Goal: Task Accomplishment & Management: Manage account settings

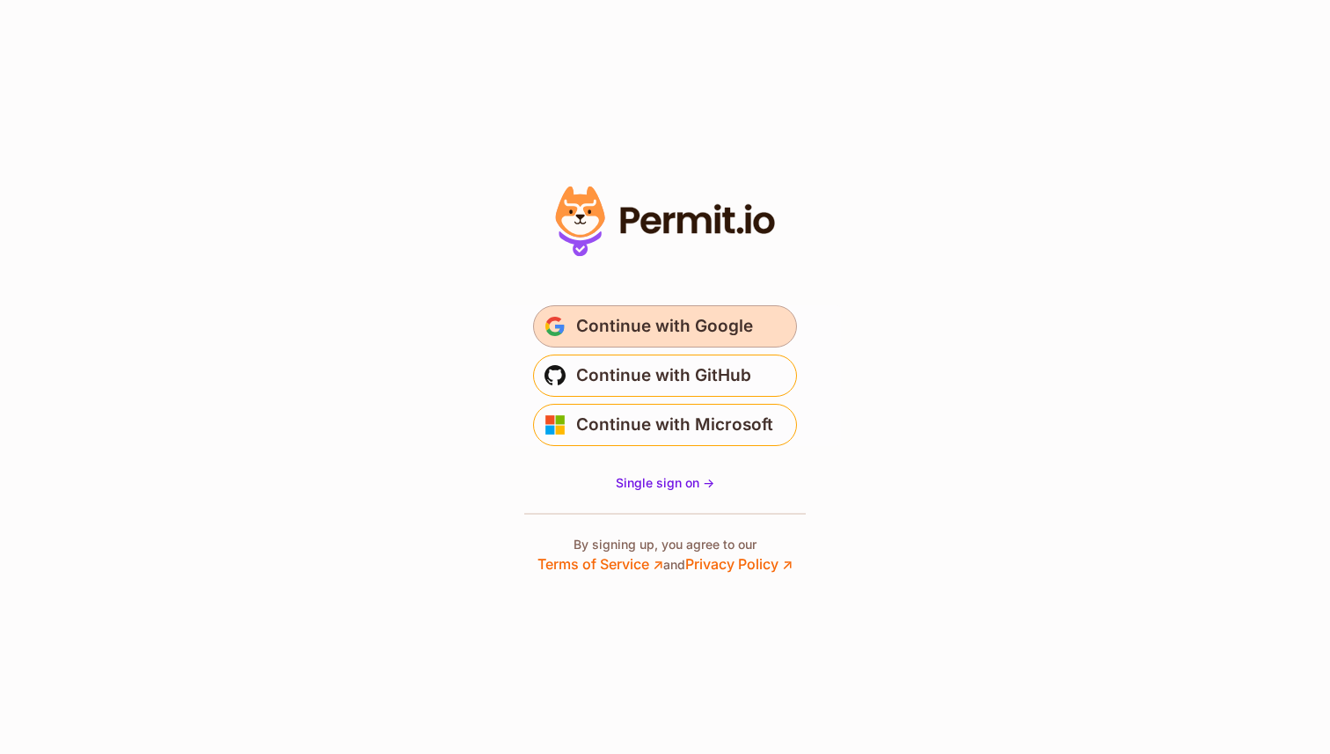
click at [635, 335] on span "Continue with Google" at bounding box center [664, 326] width 177 height 28
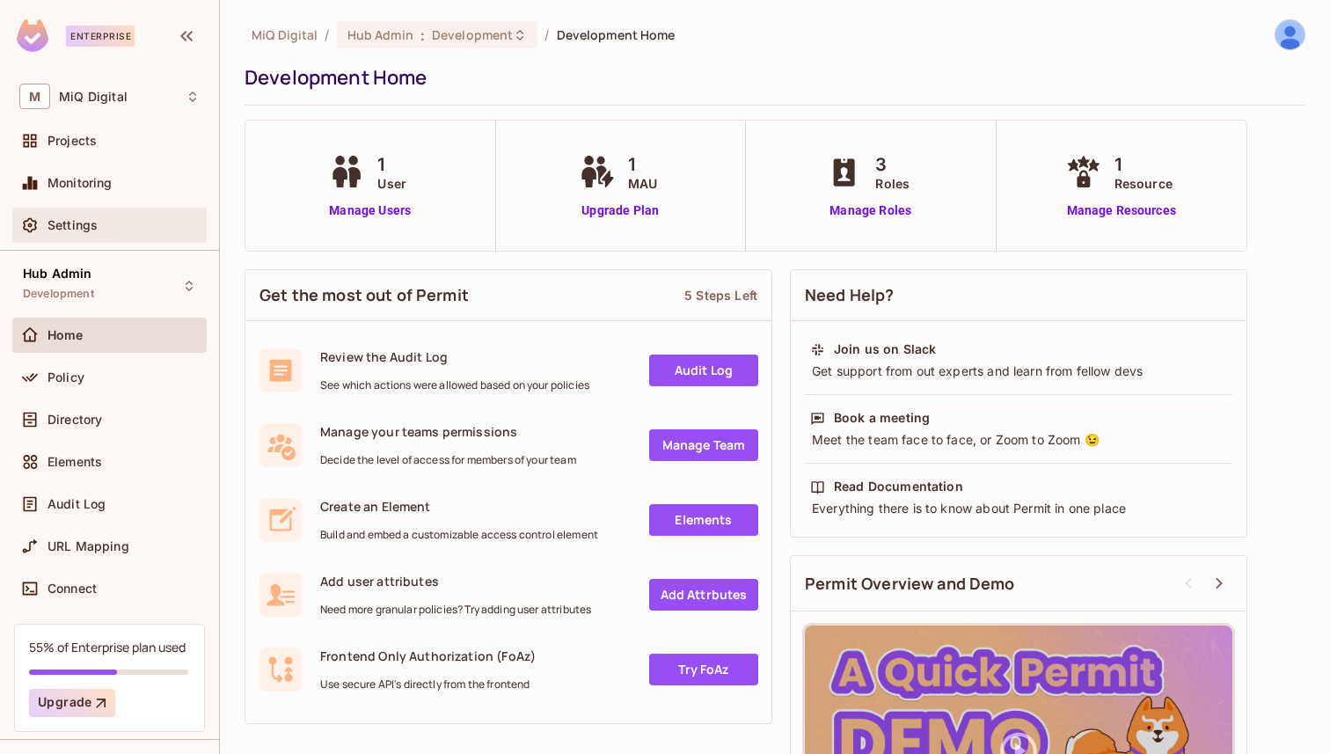
click at [117, 232] on div "Settings" at bounding box center [109, 225] width 180 height 21
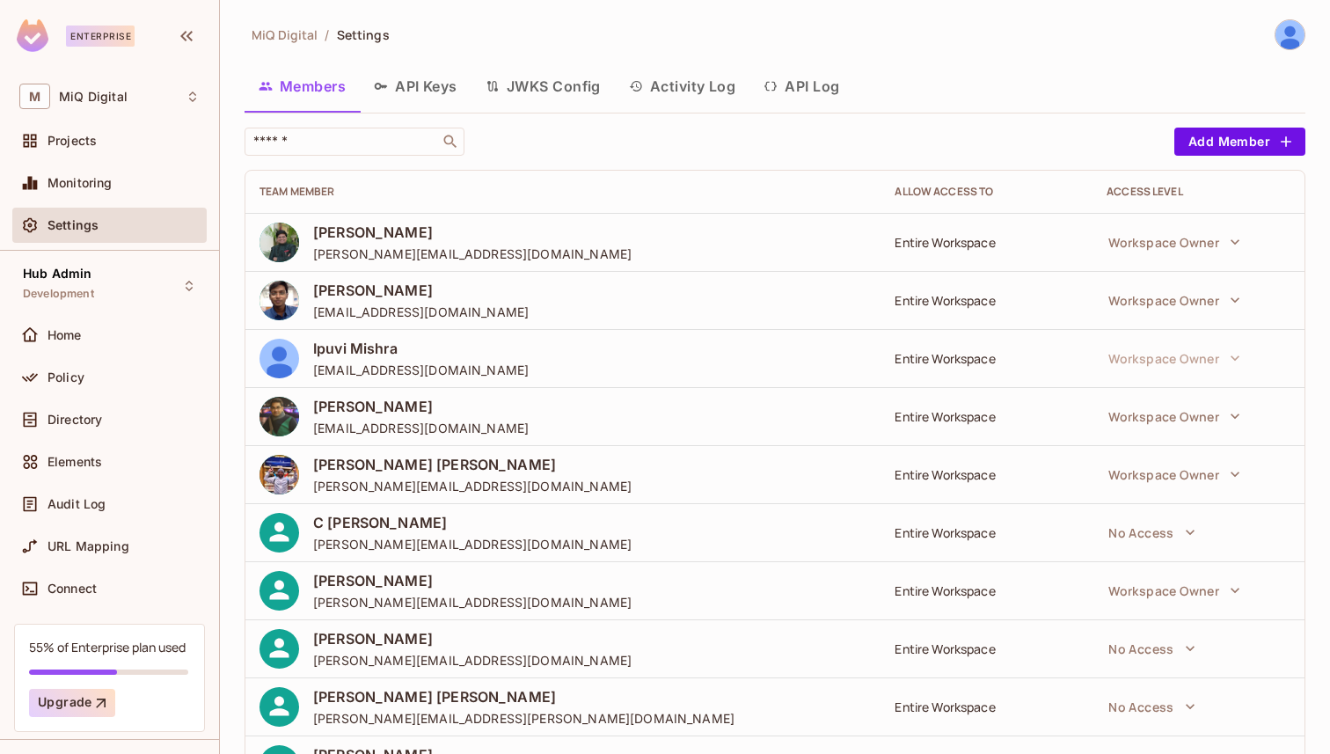
click at [421, 71] on button "API Keys" at bounding box center [416, 86] width 112 height 44
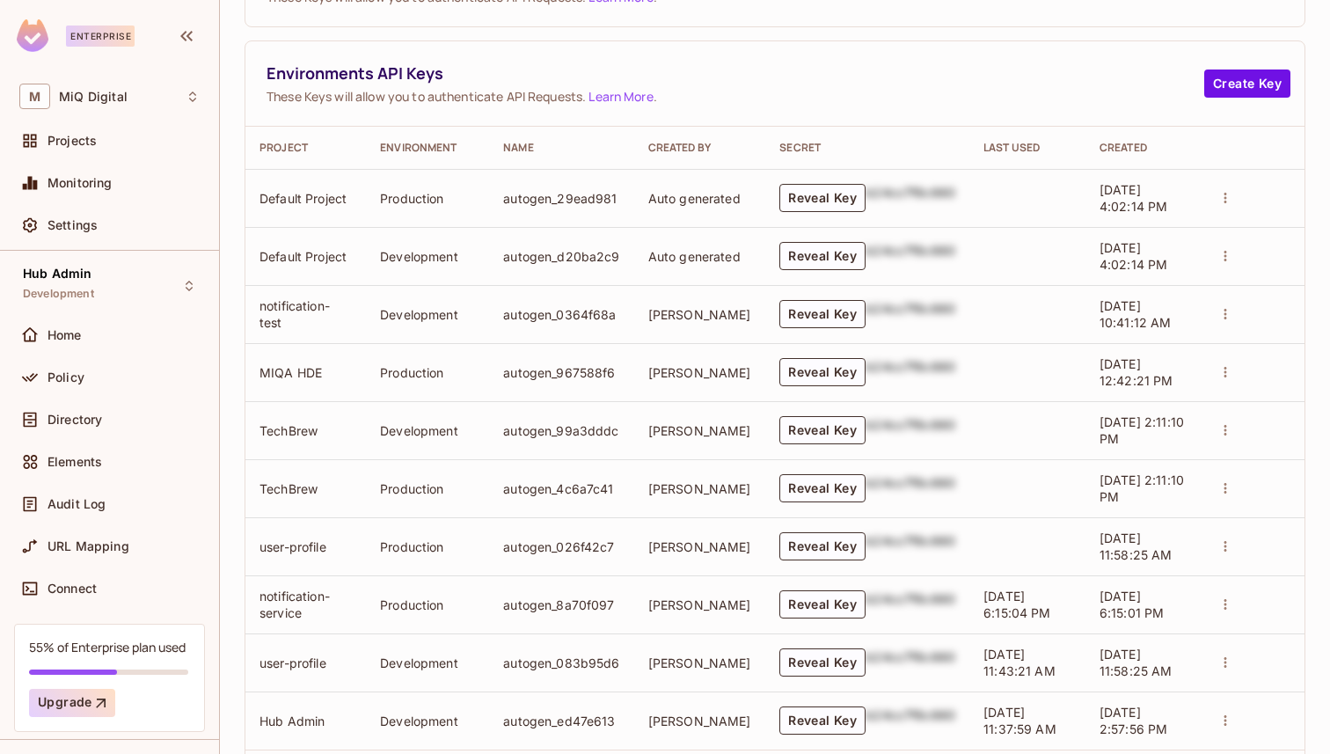
scroll to position [392, 0]
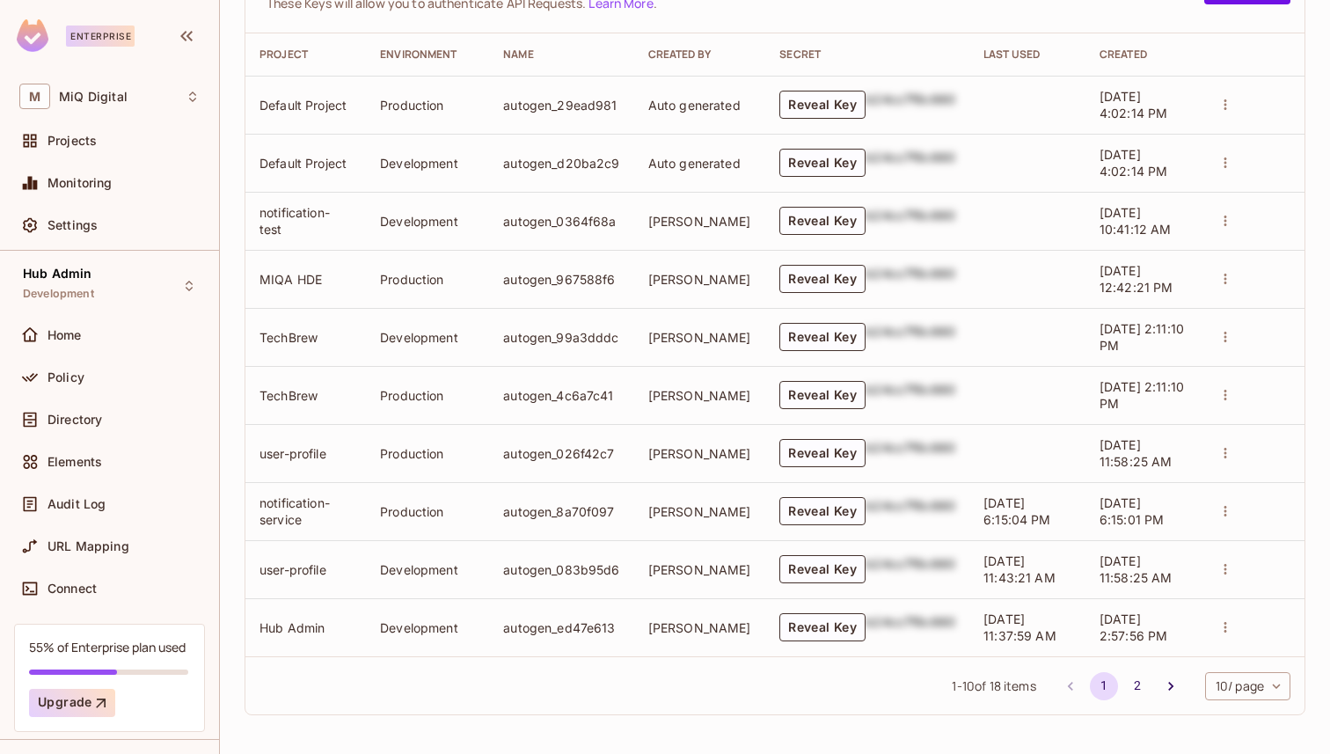
click at [517, 632] on td "autogen_ed47e613" at bounding box center [561, 627] width 144 height 58
click at [309, 630] on td "Hub Admin" at bounding box center [305, 627] width 121 height 58
click at [436, 626] on td "Development" at bounding box center [427, 627] width 123 height 58
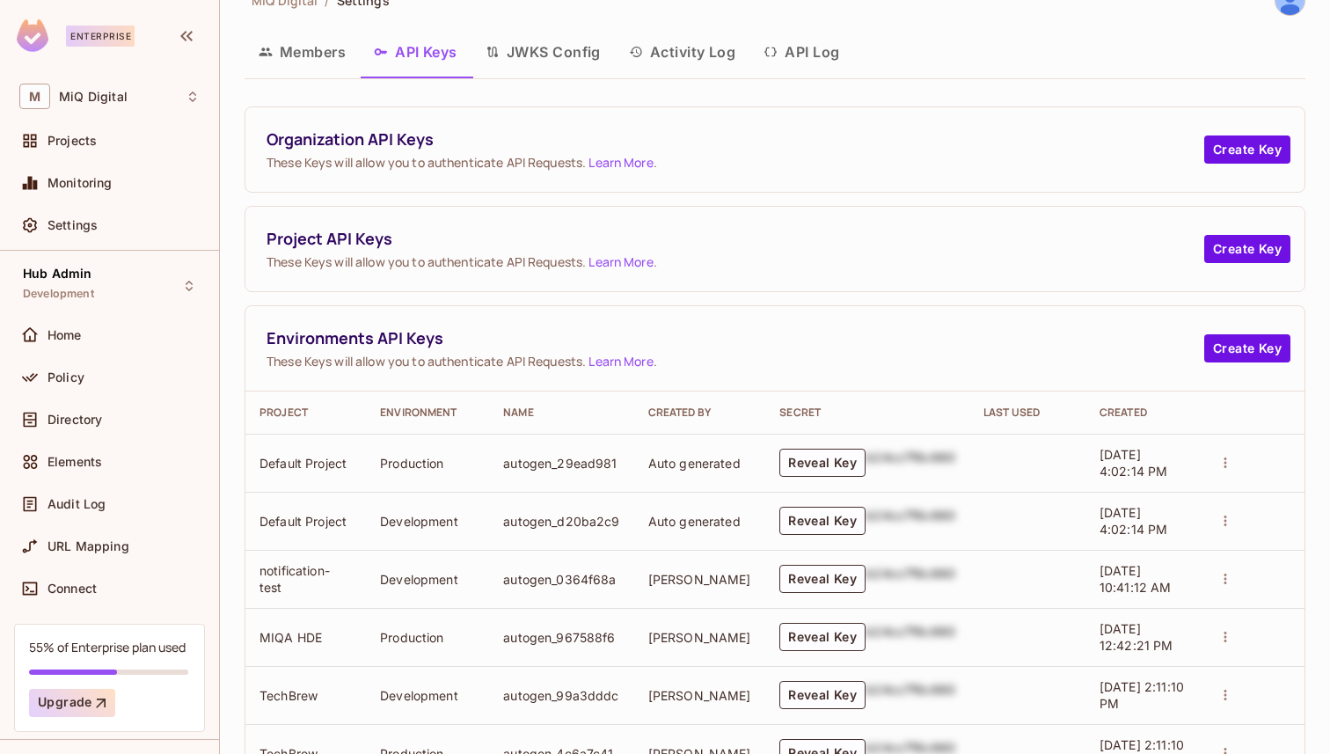
scroll to position [0, 0]
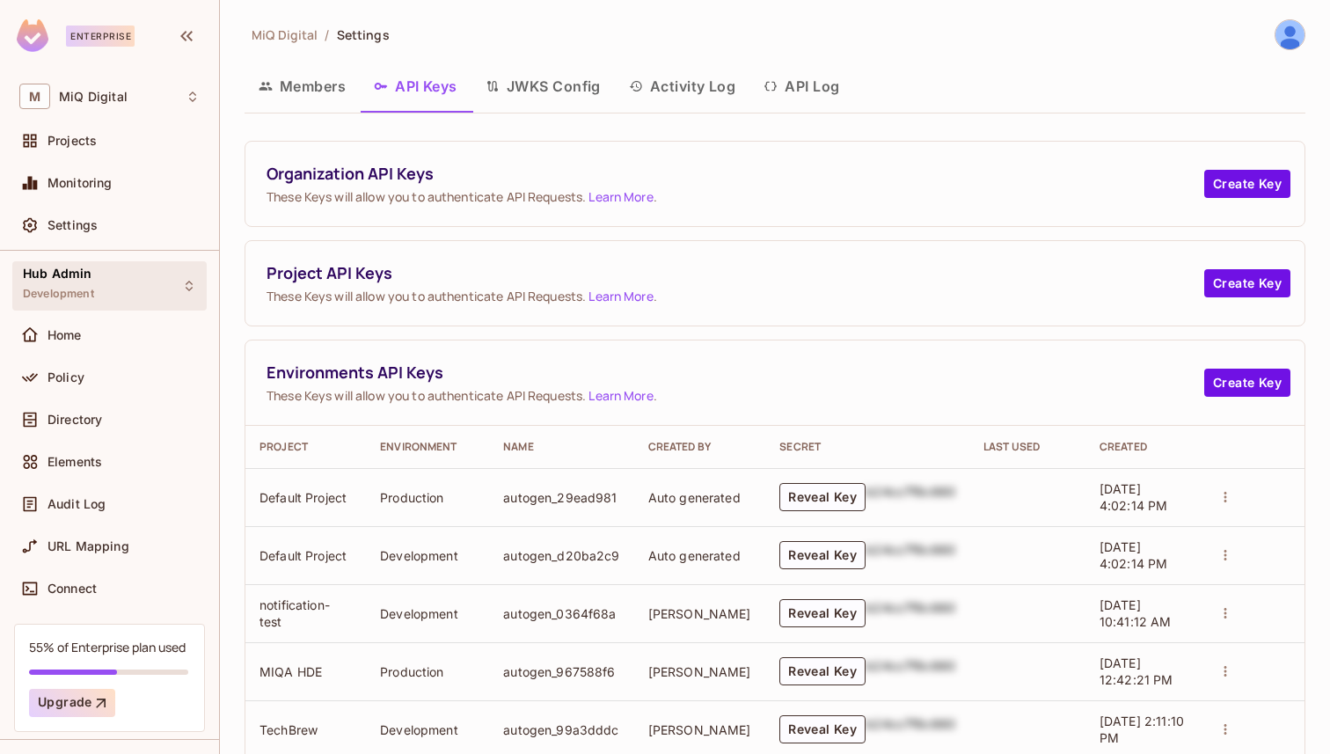
click at [82, 282] on div "Hub Admin Development" at bounding box center [58, 286] width 71 height 38
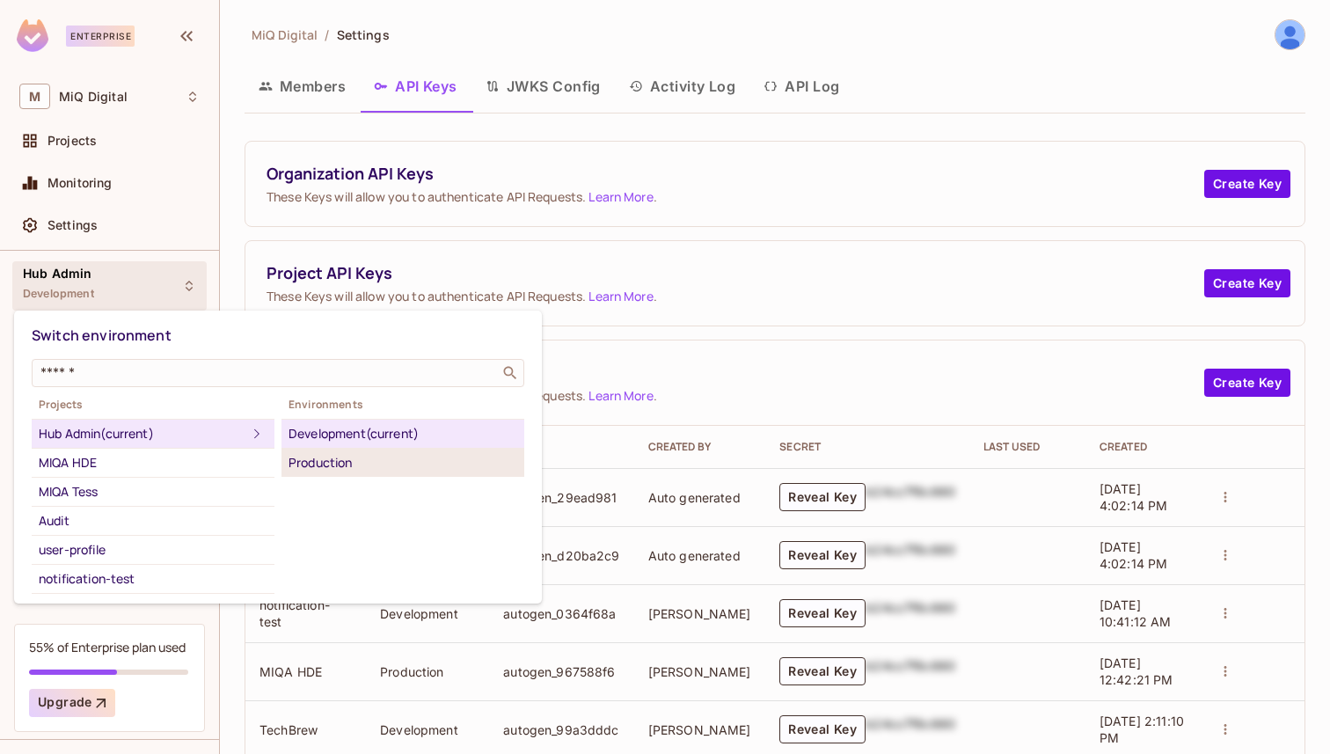
click at [312, 456] on div "Production" at bounding box center [403, 462] width 229 height 21
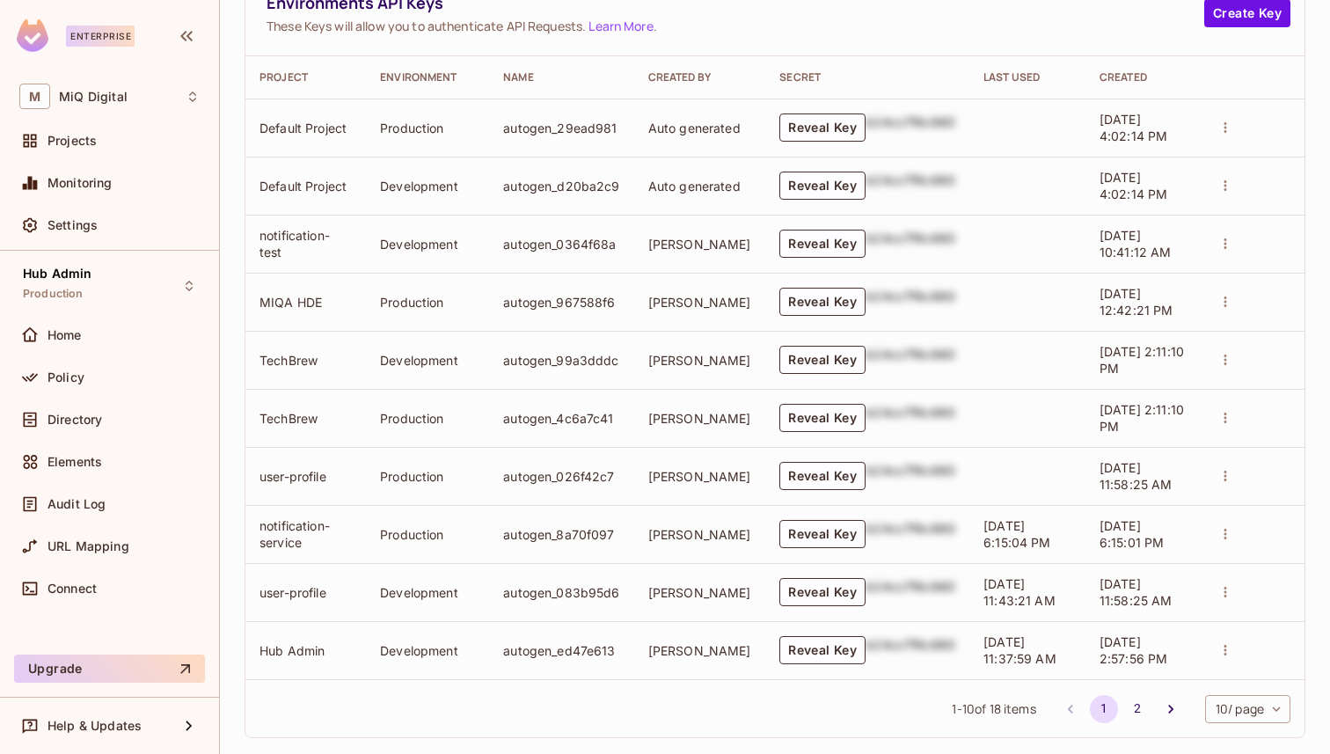
scroll to position [389, 0]
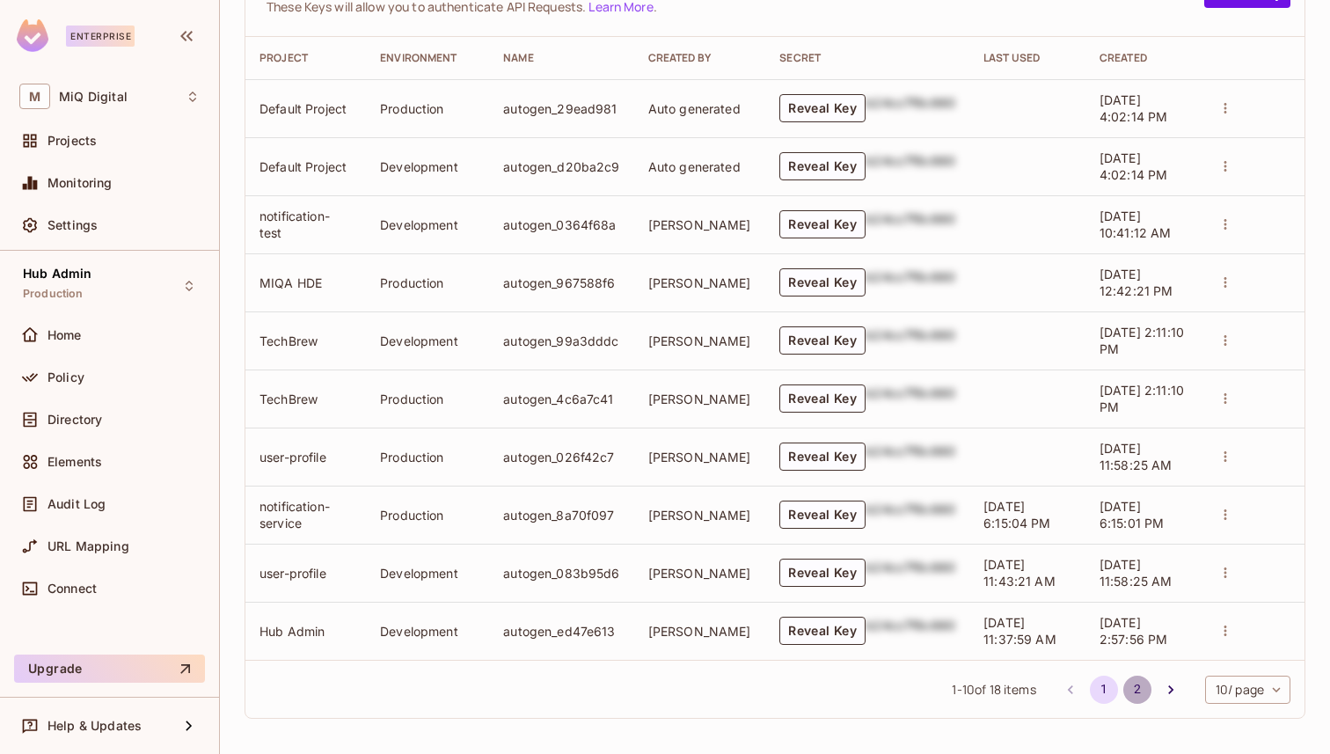
click at [1124, 692] on button "2" at bounding box center [1138, 690] width 28 height 28
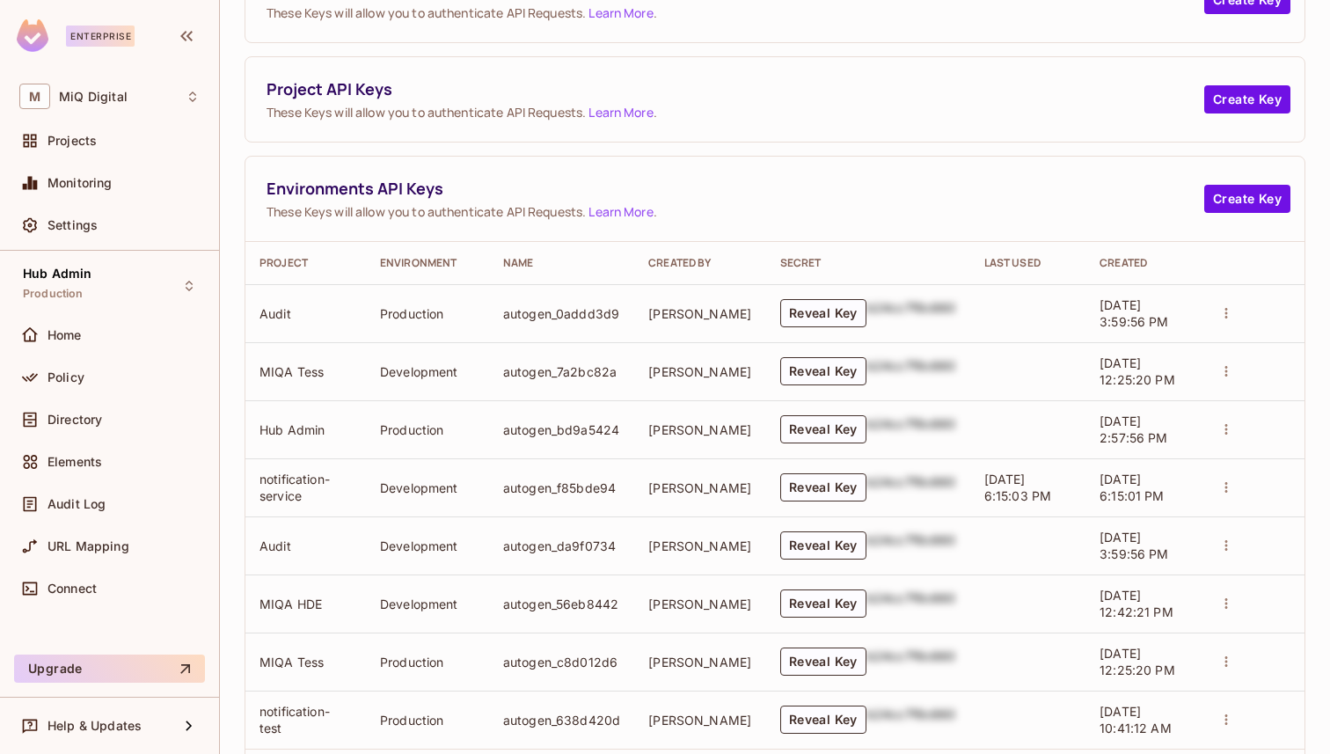
scroll to position [218, 0]
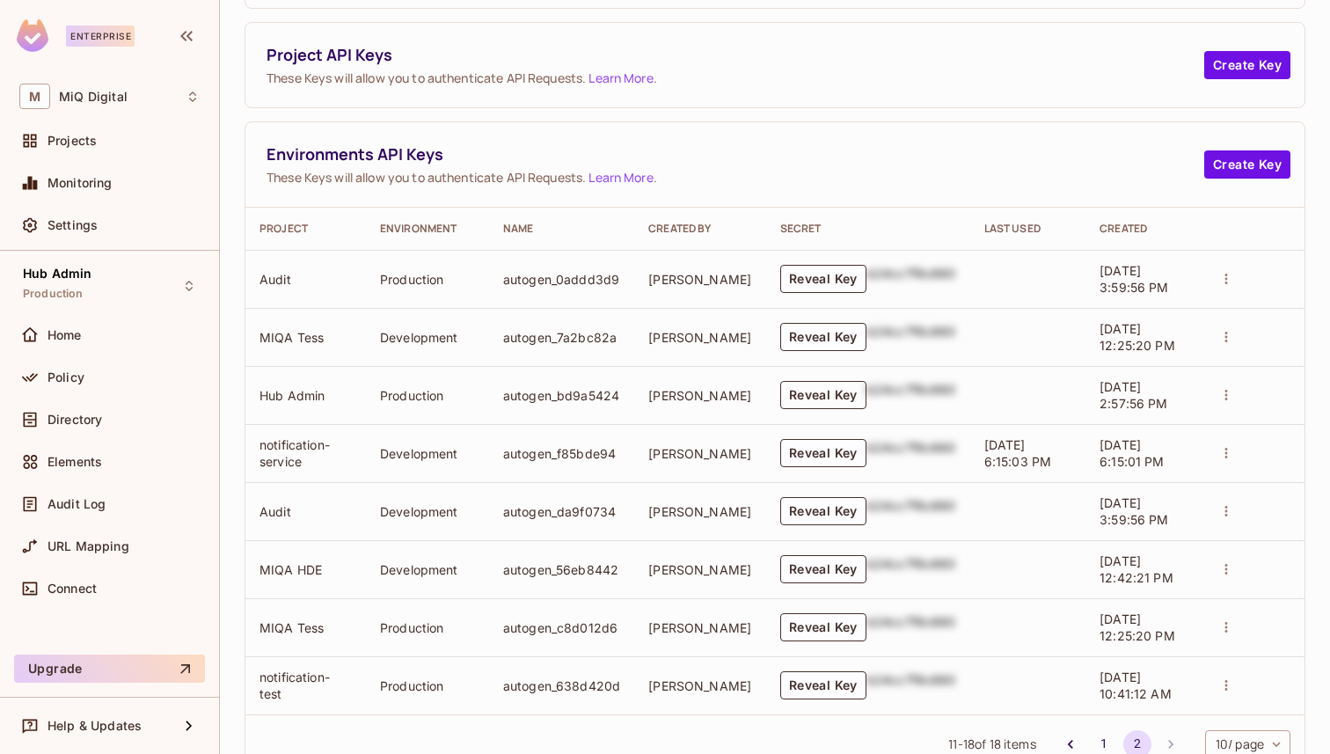
click at [786, 395] on button "Reveal Key" at bounding box center [823, 395] width 86 height 28
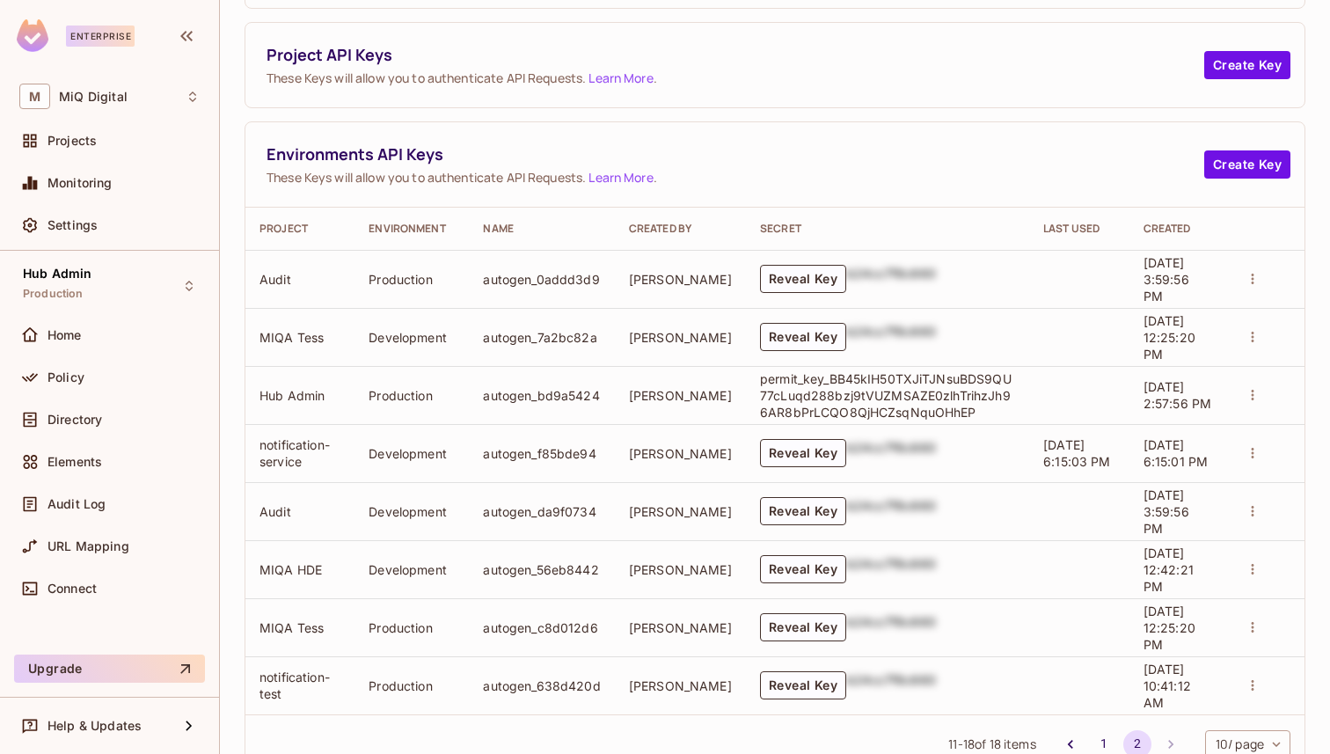
click at [904, 401] on p "permit_key_BB45kIH50TXJiTJNsuBDS9QU77cLuqd288bzj9tVUZMSAZE0zlhTrihzJh96AR8bPrLC…" at bounding box center [887, 395] width 255 height 50
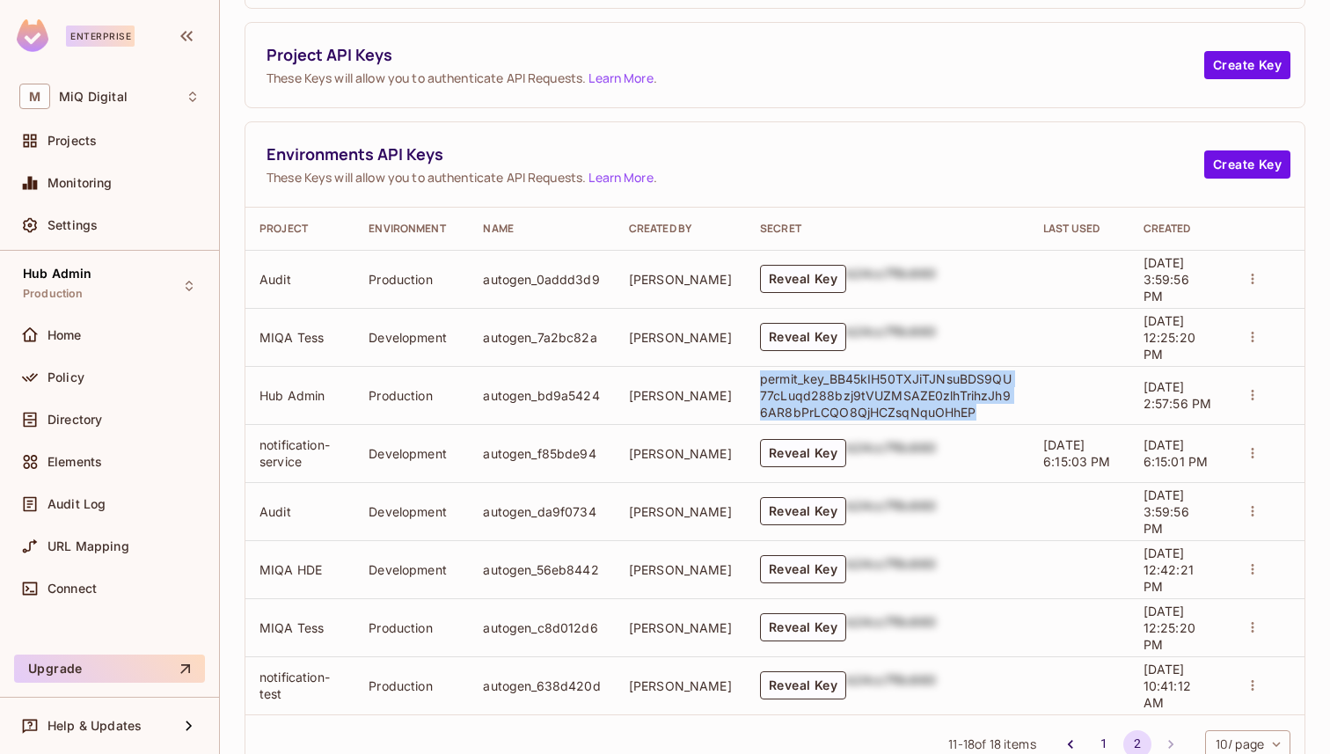
click at [904, 401] on p "permit_key_BB45kIH50TXJiTJNsuBDS9QU77cLuqd288bzj9tVUZMSAZE0zlhTrihzJh96AR8bPrLC…" at bounding box center [887, 395] width 255 height 50
copy p "permit_key_BB45kIH50TXJiTJNsuBDS9QU77cLuqd288bzj9tVUZMSAZE0zlhTrihzJh96AR8bPrLC…"
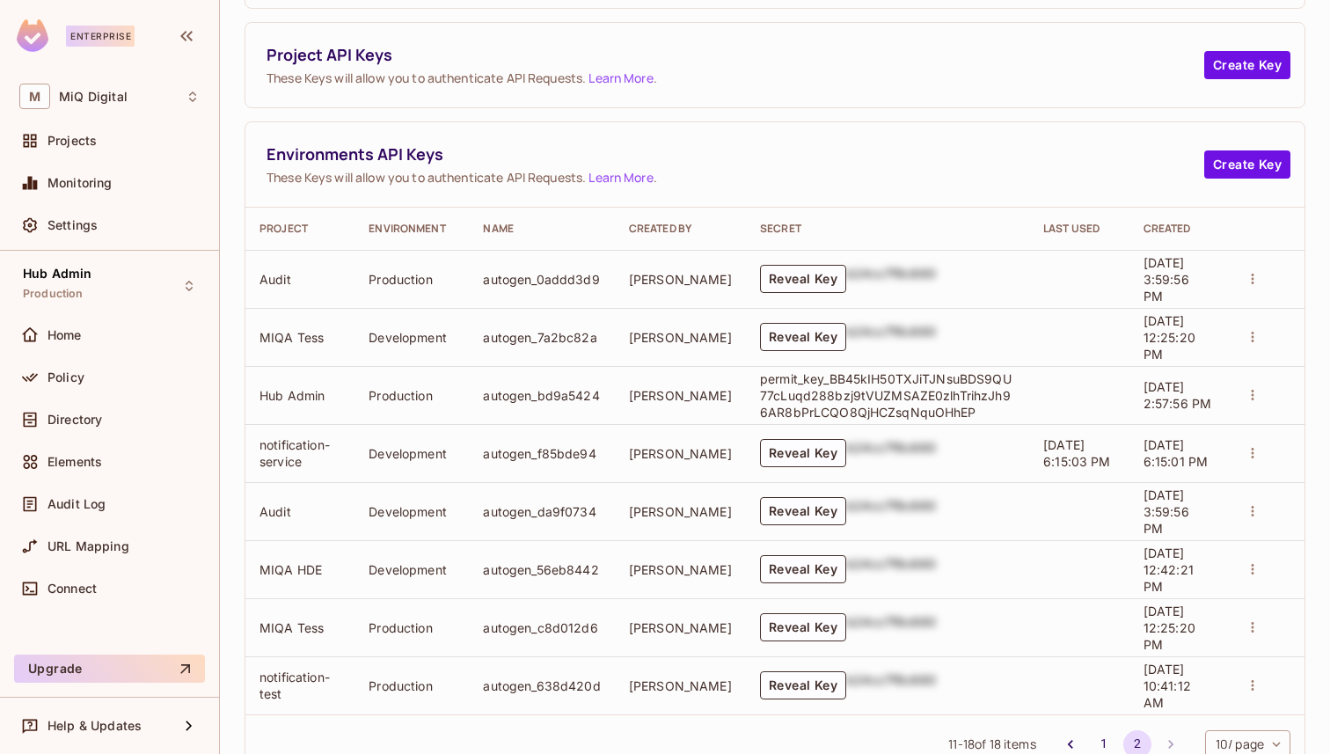
click at [817, 387] on p "permit_key_BB45kIH50TXJiTJNsuBDS9QU77cLuqd288bzj9tVUZMSAZE0zlhTrihzJh96AR8bPrLC…" at bounding box center [887, 395] width 255 height 50
click at [982, 413] on p "permit_key_BB45kIH50TXJiTJNsuBDS9QU77cLuqd288bzj9tVUZMSAZE0zlhTrihzJh96AR8bPrLC…" at bounding box center [887, 395] width 255 height 50
